Goal: Transaction & Acquisition: Purchase product/service

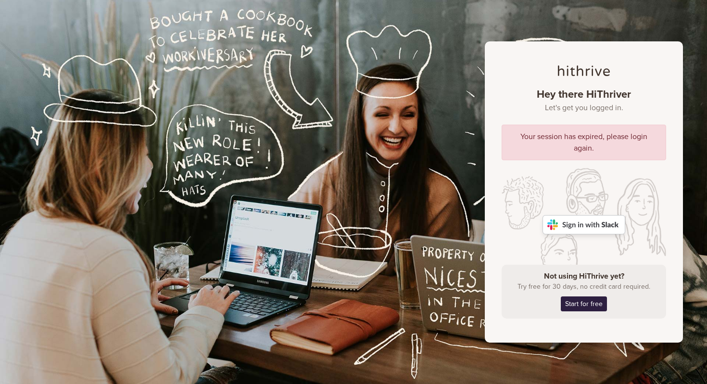
click at [594, 223] on img at bounding box center [584, 224] width 83 height 19
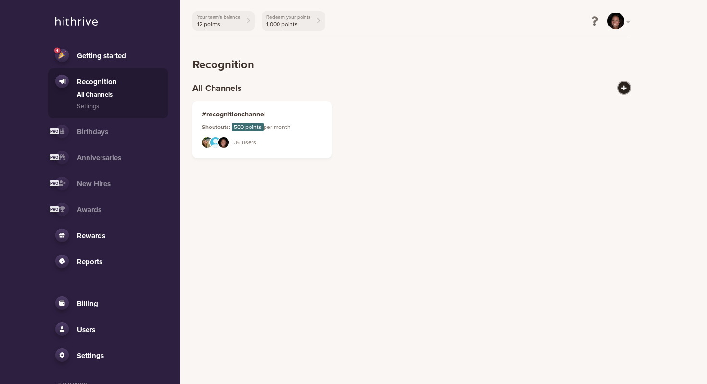
click at [625, 85] on icon at bounding box center [624, 88] width 5 height 6
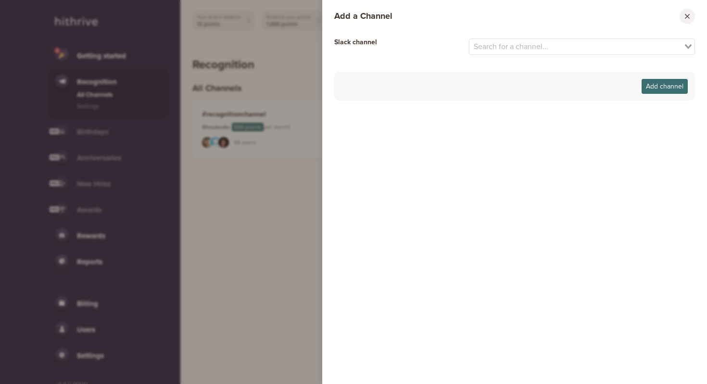
click at [688, 17] on button "Close modal window" at bounding box center [687, 16] width 15 height 15
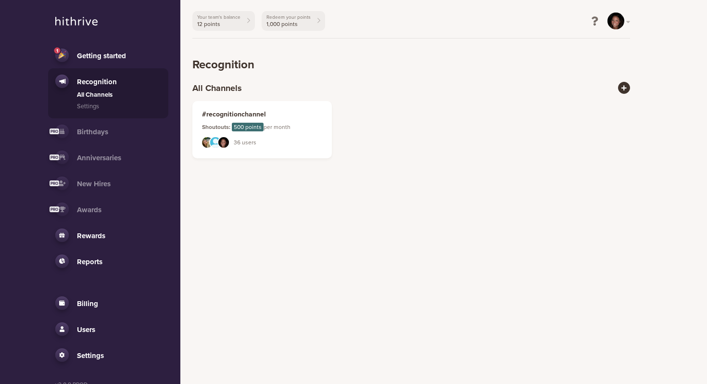
click at [97, 306] on link "Billing" at bounding box center [108, 302] width 106 height 13
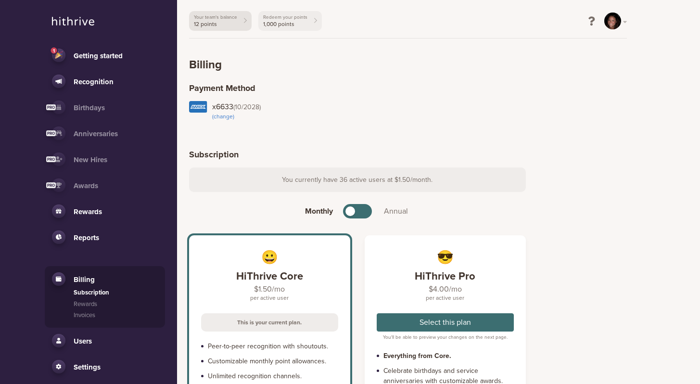
click at [232, 19] on link "Your team's balance 12 points" at bounding box center [220, 21] width 63 height 20
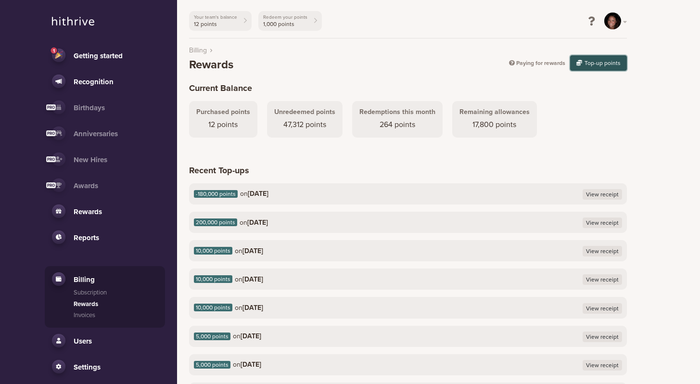
click at [600, 59] on button "Top-up points" at bounding box center [598, 62] width 57 height 15
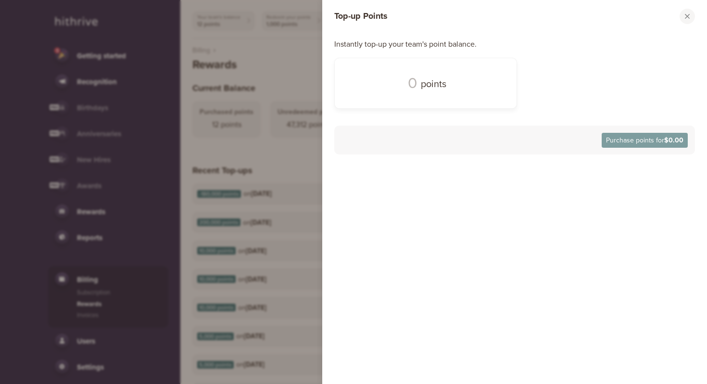
click at [407, 86] on span at bounding box center [426, 83] width 41 height 26
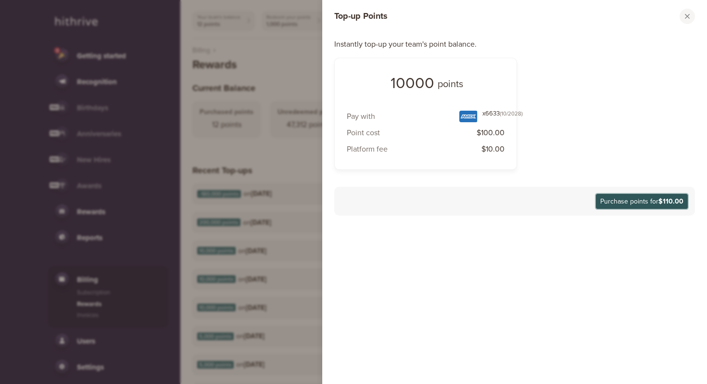
click at [619, 199] on button "Purchase points for $110.00" at bounding box center [642, 201] width 92 height 15
